Goal: Navigation & Orientation: Go to known website

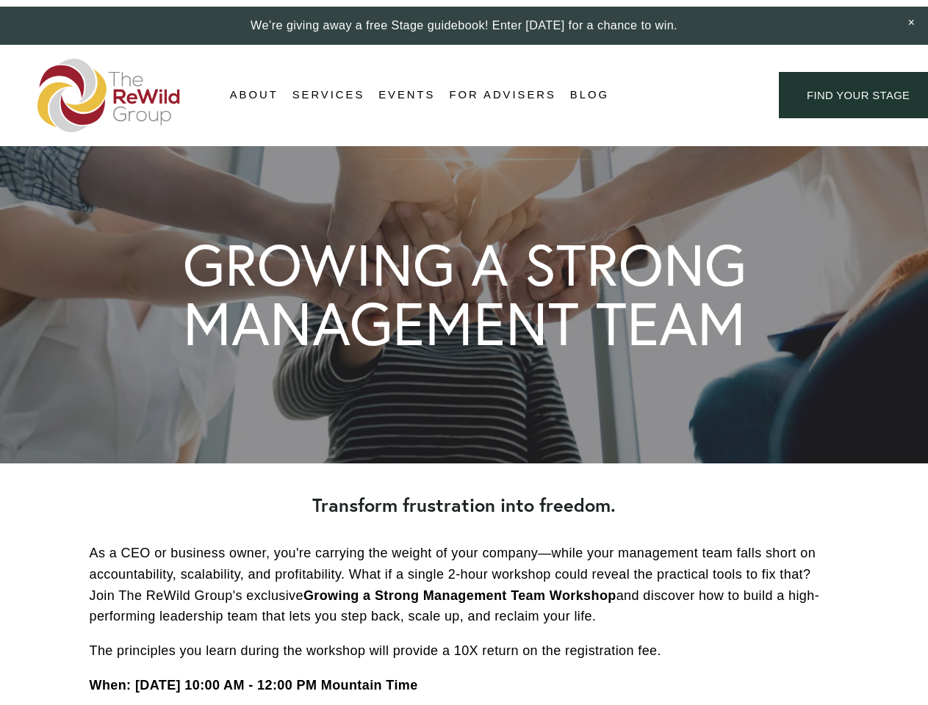
scroll to position [4065, 0]
